Goal: Find specific page/section: Find specific page/section

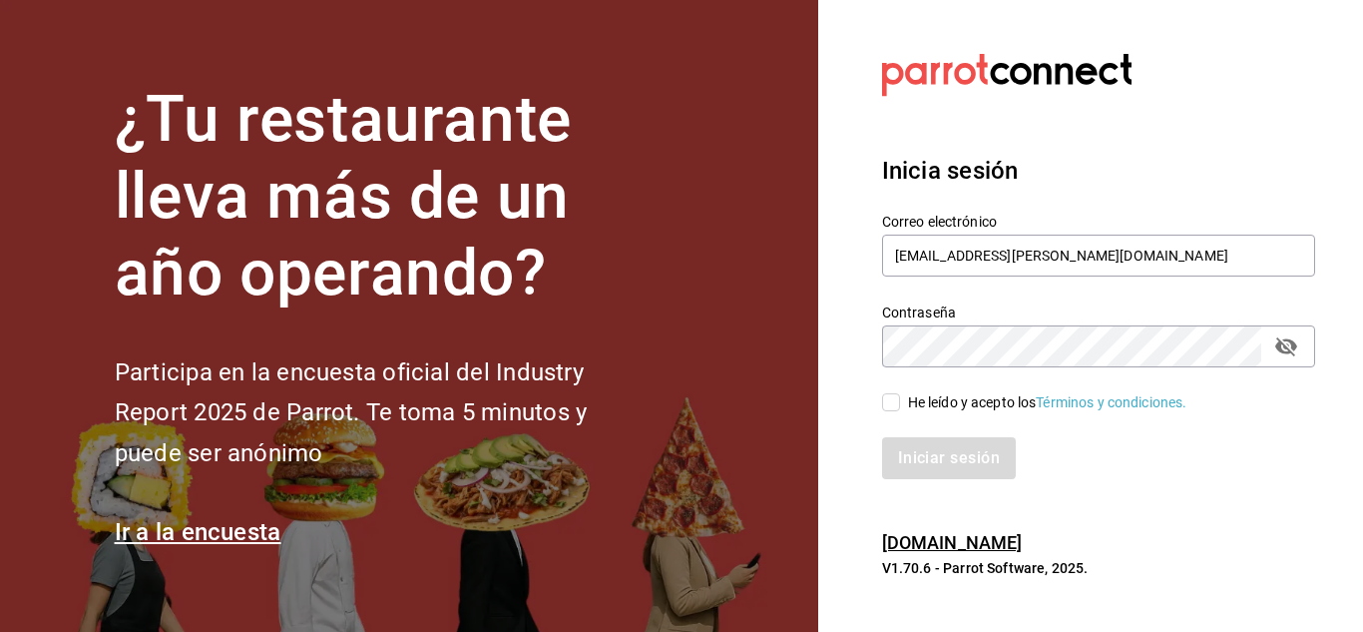
click at [894, 403] on input "He leído y acepto los Términos y condiciones." at bounding box center [891, 402] width 18 height 18
checkbox input "true"
click at [916, 444] on button "Iniciar sesión" at bounding box center [950, 458] width 136 height 42
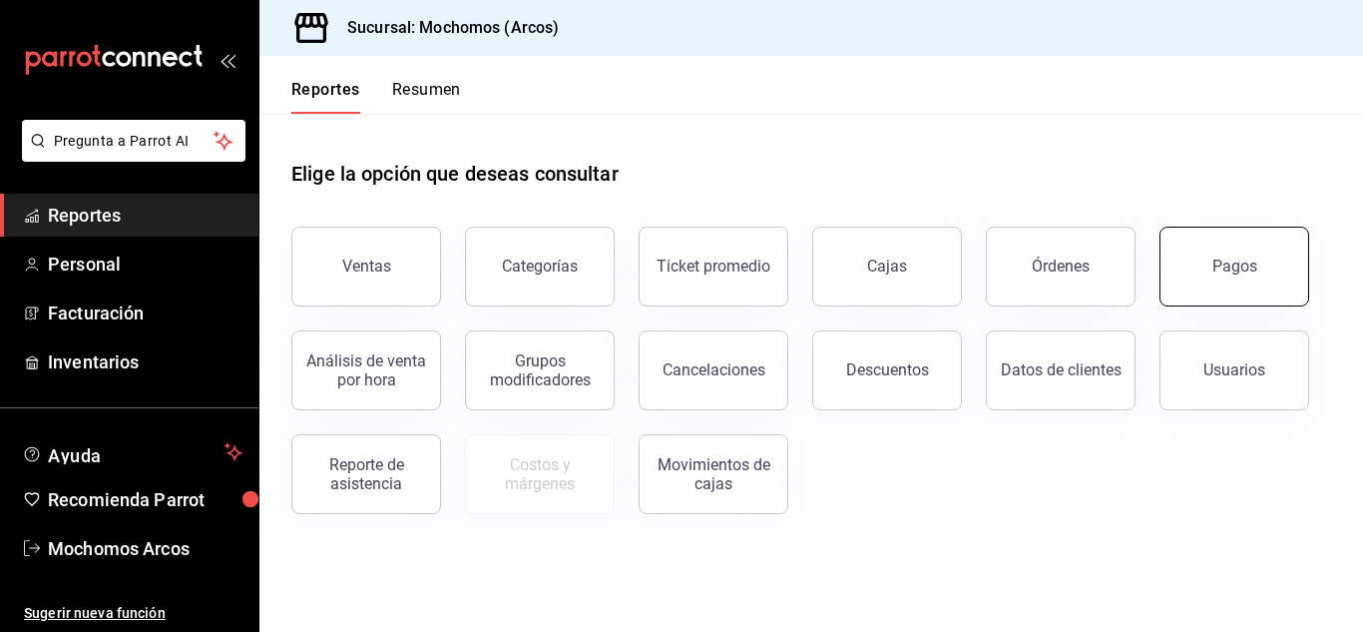
click at [1246, 253] on button "Pagos" at bounding box center [1235, 267] width 150 height 80
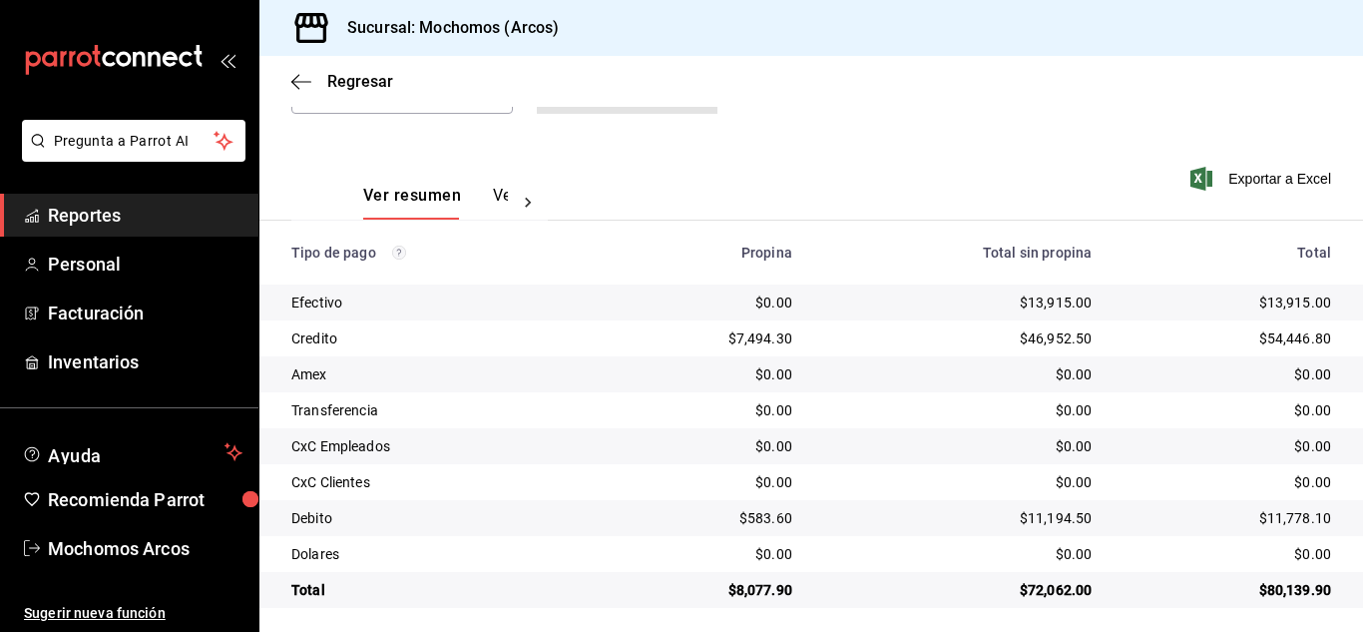
scroll to position [249, 0]
